Goal: Book appointment/travel/reservation

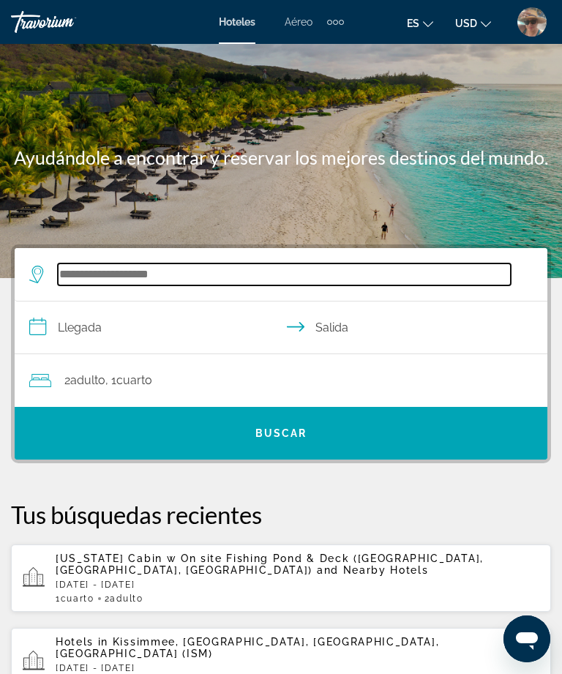
click at [172, 285] on input "Search widget" at bounding box center [284, 274] width 453 height 22
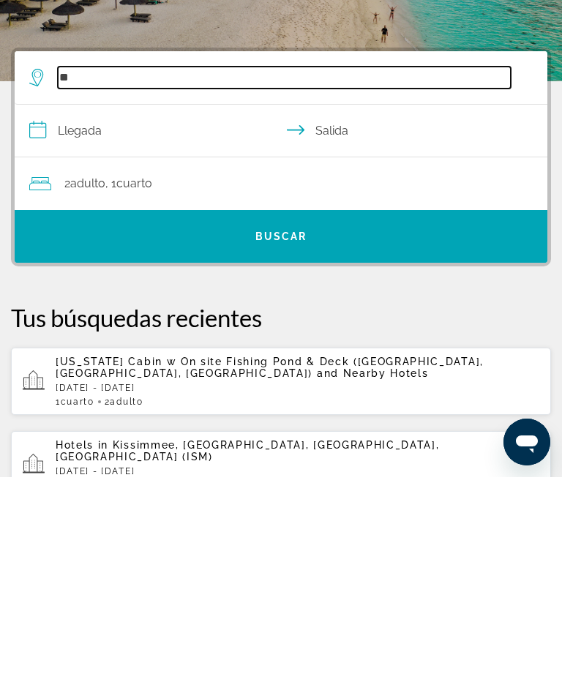
type input "*"
click at [204, 263] on input "Search widget" at bounding box center [284, 274] width 453 height 22
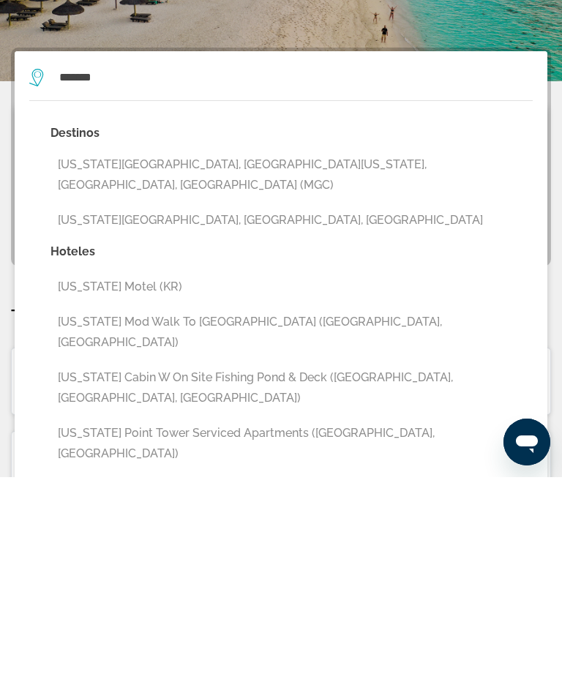
click at [346, 348] on button "[US_STATE][GEOGRAPHIC_DATA], [GEOGRAPHIC_DATA][US_STATE], [GEOGRAPHIC_DATA], [G…" at bounding box center [291, 372] width 482 height 48
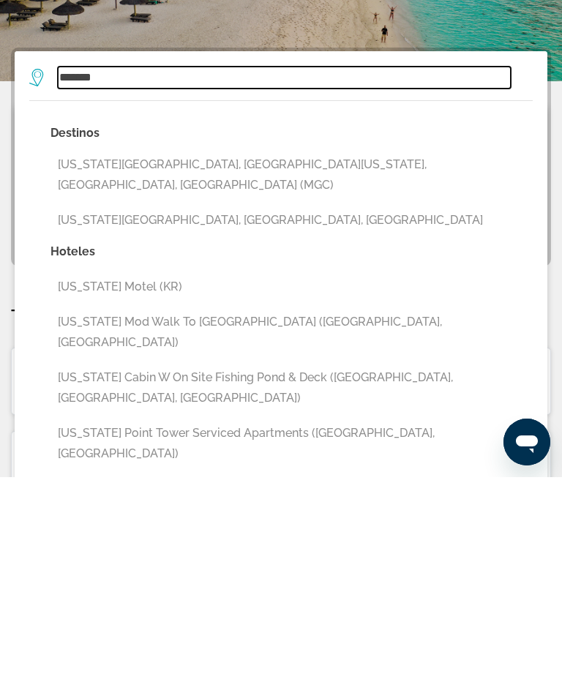
type input "**********"
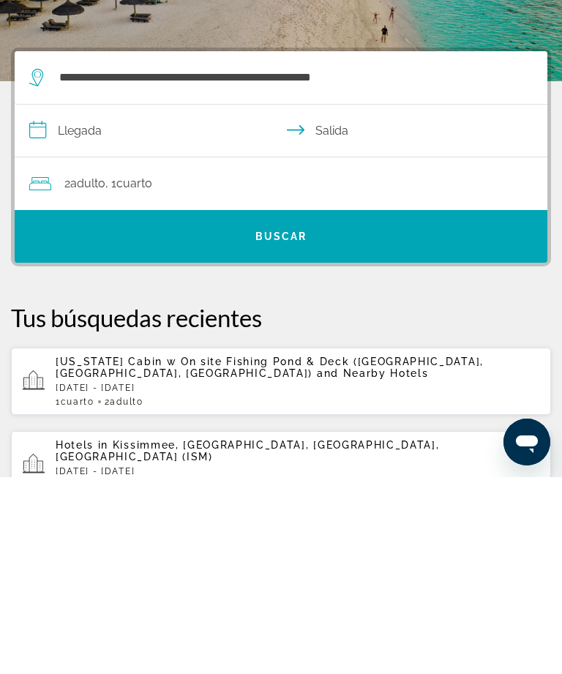
click at [53, 301] on input "**********" at bounding box center [284, 329] width 538 height 56
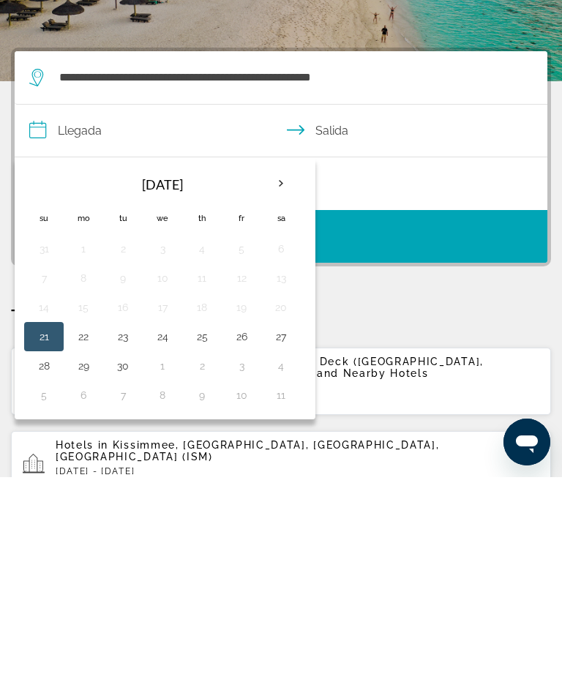
scroll to position [197, 0]
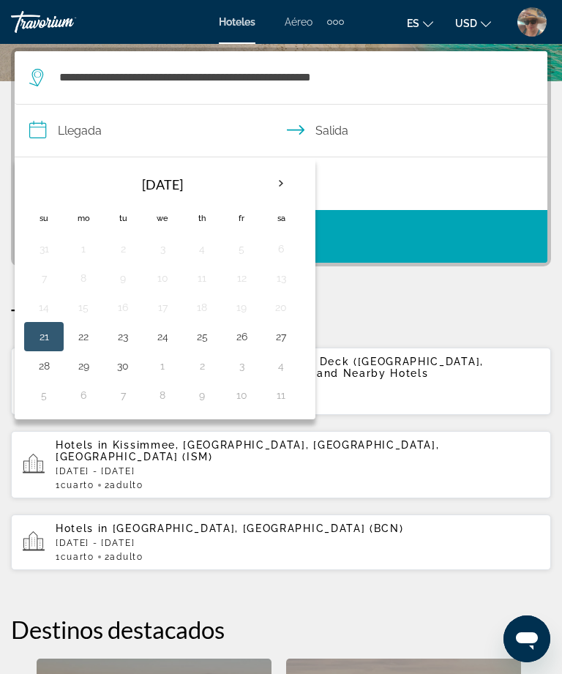
click at [287, 182] on th "Next month" at bounding box center [281, 184] width 40 height 32
click at [91, 314] on button "13" at bounding box center [83, 307] width 23 height 20
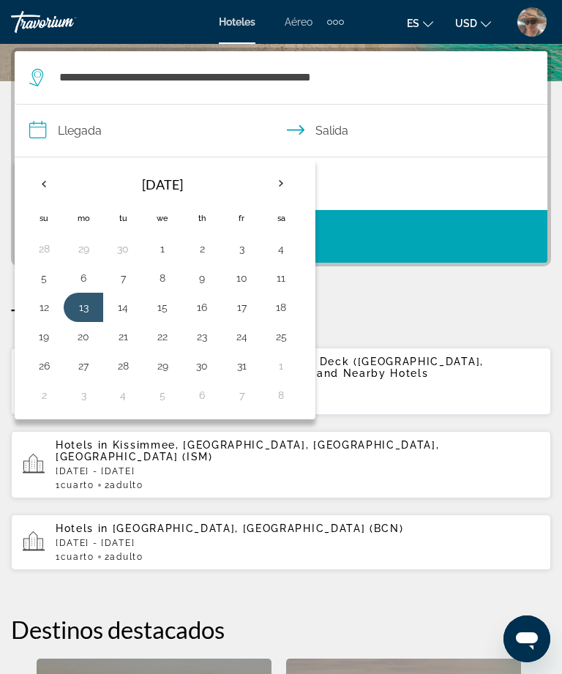
click at [248, 314] on button "17" at bounding box center [241, 307] width 23 height 20
type input "**********"
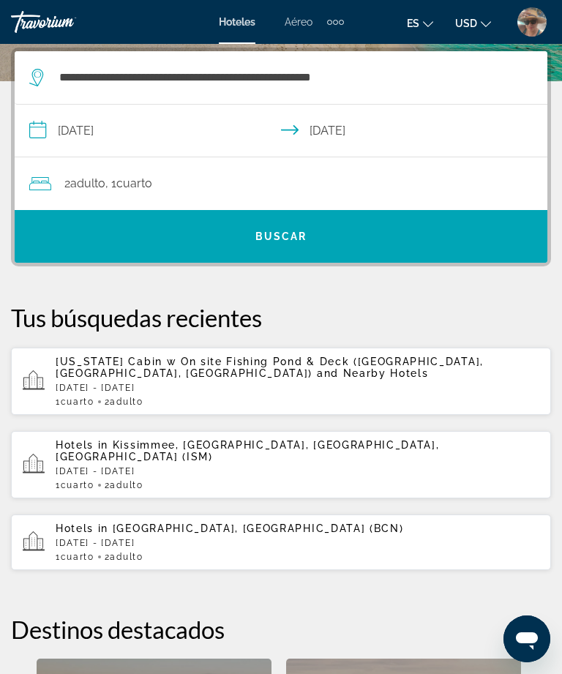
click at [280, 248] on span "Search widget" at bounding box center [281, 236] width 533 height 35
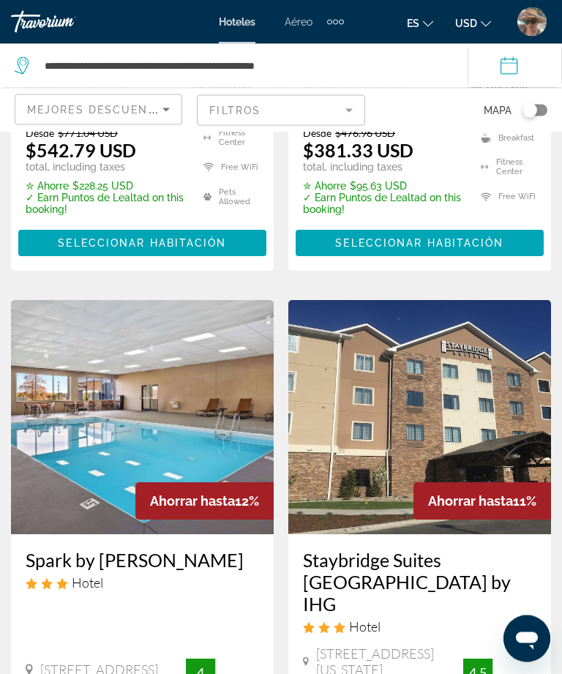
scroll to position [1055, 0]
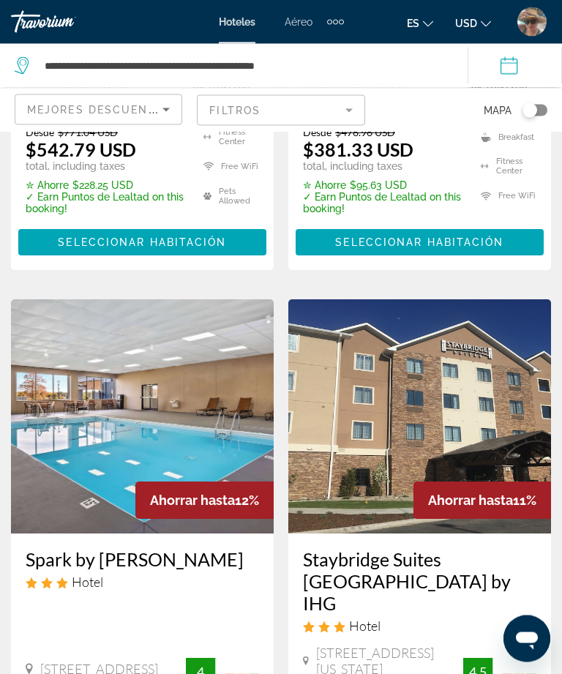
click at [342, 26] on div "Extra navigation items" at bounding box center [335, 22] width 17 height 22
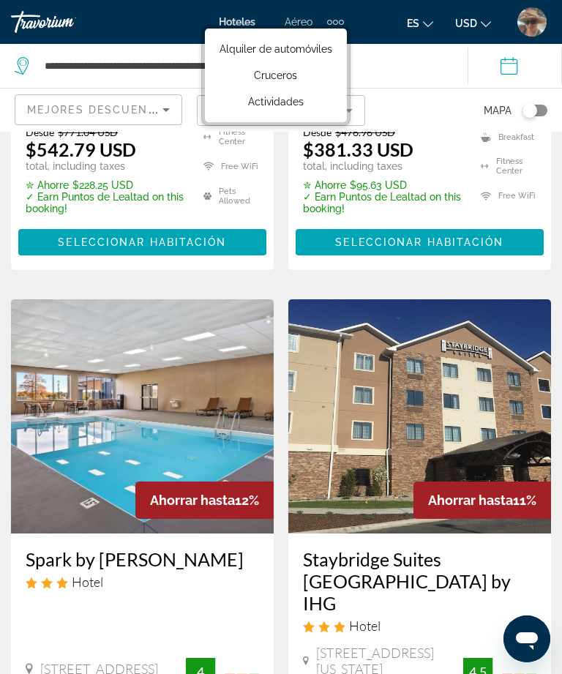
click at [300, 107] on span "Actividades" at bounding box center [276, 102] width 56 height 12
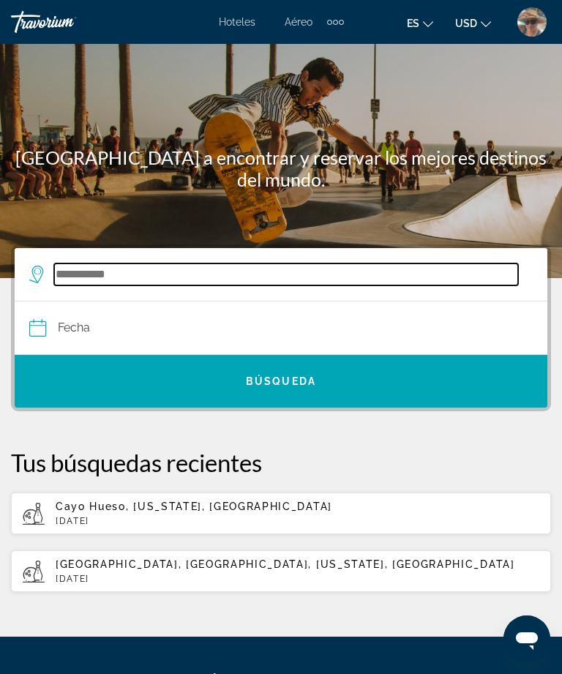
click at [162, 280] on input "Search widget" at bounding box center [286, 274] width 464 height 22
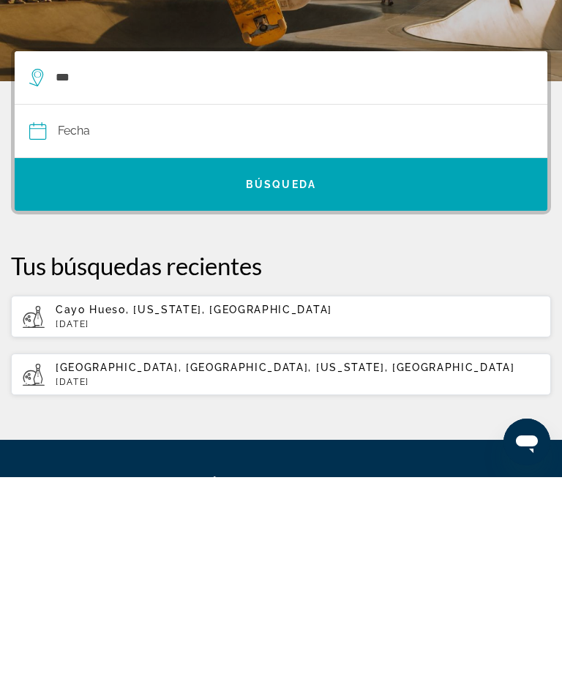
click at [193, 500] on span "Cayo Hueso, [US_STATE], [GEOGRAPHIC_DATA]" at bounding box center [194, 506] width 277 height 12
type input "**********"
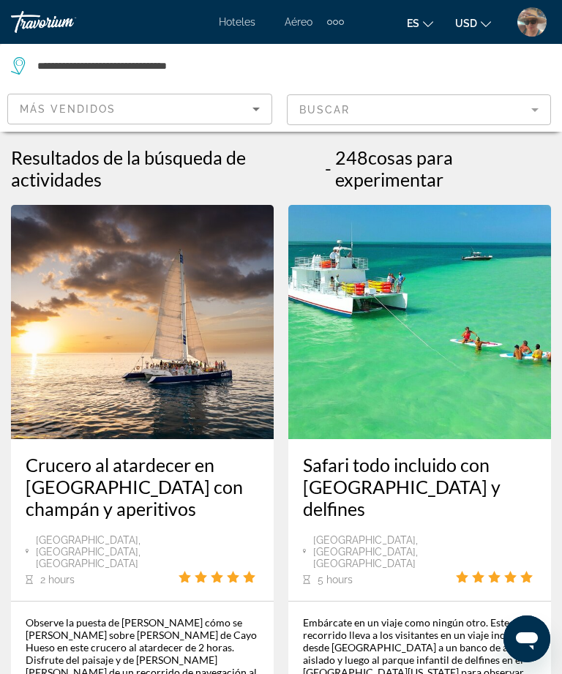
click at [48, 32] on div "Travorium" at bounding box center [66, 22] width 110 height 22
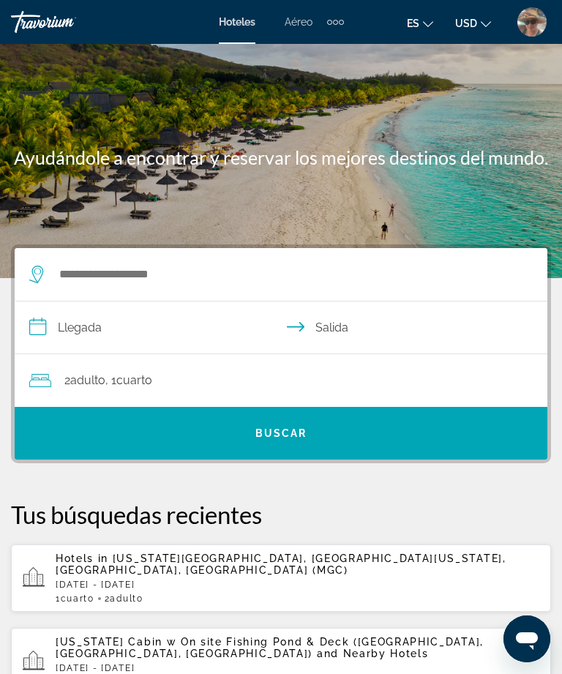
click at [48, 15] on div "Travorium" at bounding box center [66, 22] width 110 height 22
click at [45, 19] on div "Travorium" at bounding box center [66, 22] width 110 height 22
click at [61, 31] on div "Travorium" at bounding box center [66, 22] width 110 height 22
click at [37, 15] on div "Travorium" at bounding box center [66, 22] width 110 height 22
